Goal: Task Accomplishment & Management: Use online tool/utility

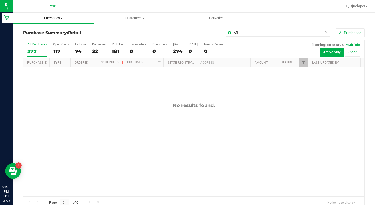
type input "A"
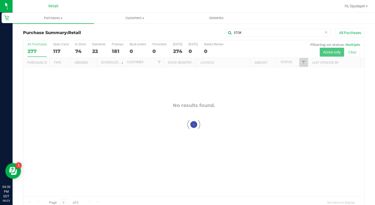
type input "STOK"
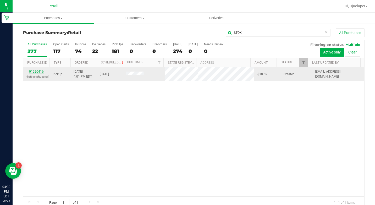
click at [40, 71] on link "01620416" at bounding box center [36, 72] width 15 height 4
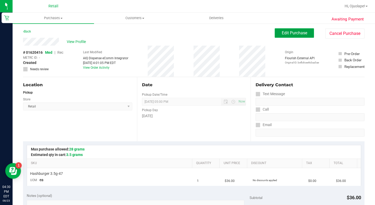
click at [297, 34] on span "Edit Purchase" at bounding box center [294, 32] width 25 height 5
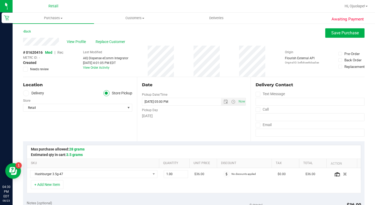
click at [62, 53] on span "Rec" at bounding box center [60, 52] width 6 height 4
click at [327, 36] on button "Save Purchase" at bounding box center [344, 32] width 39 height 9
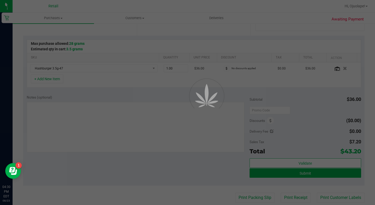
scroll to position [157, 0]
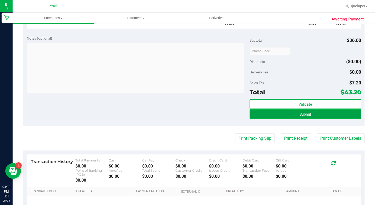
click at [316, 116] on button "Submit" at bounding box center [306, 113] width 112 height 9
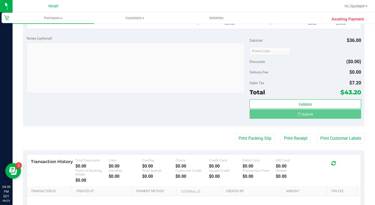
scroll to position [149, 0]
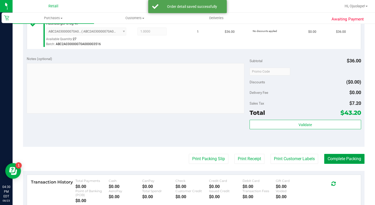
click at [334, 164] on button "Complete Packing" at bounding box center [344, 159] width 40 height 10
